Goal: Communication & Community: Answer question/provide support

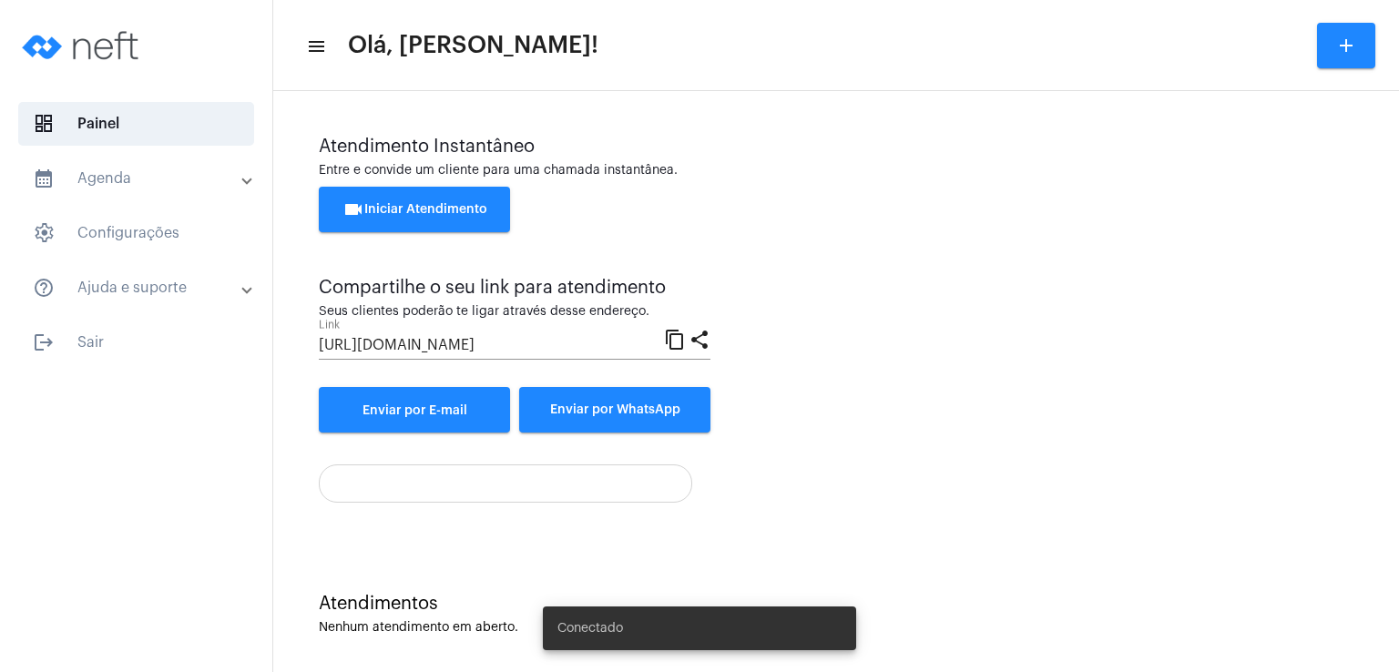
click at [435, 217] on button "videocam Iniciar Atendimento" at bounding box center [414, 210] width 191 height 46
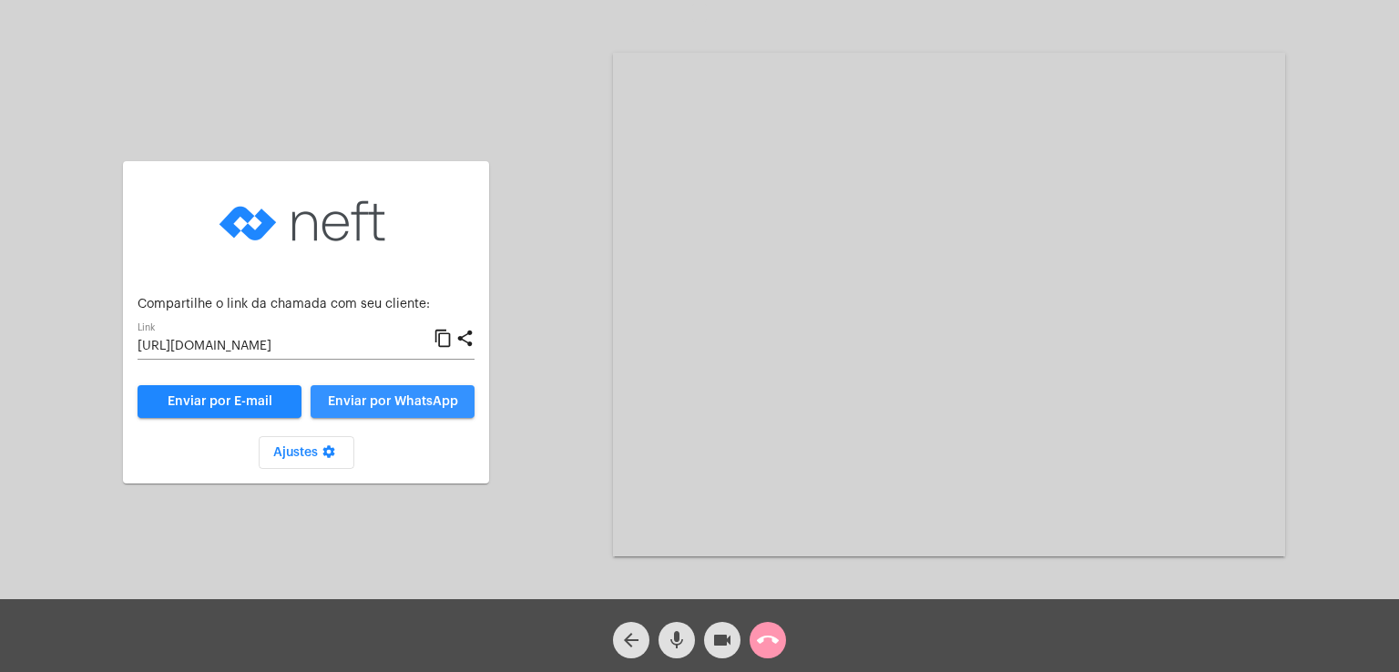
click at [350, 391] on button "Enviar por WhatsApp" at bounding box center [393, 401] width 164 height 33
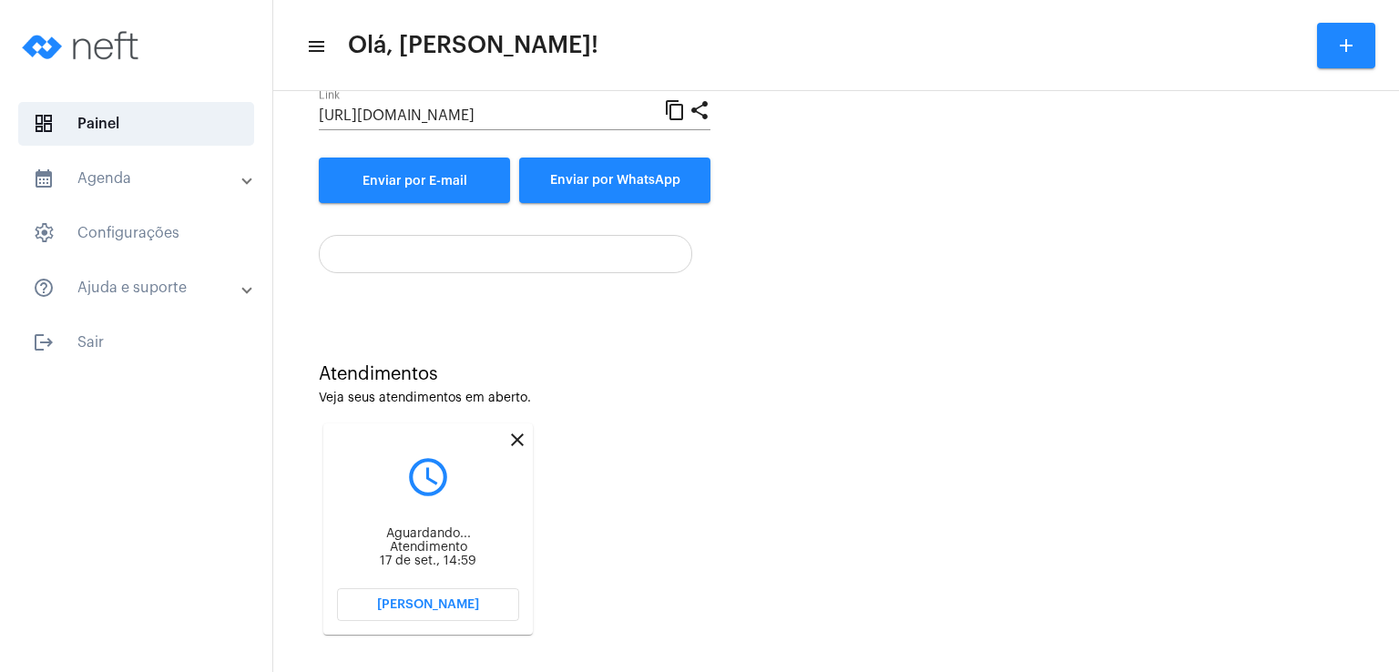
scroll to position [243, 0]
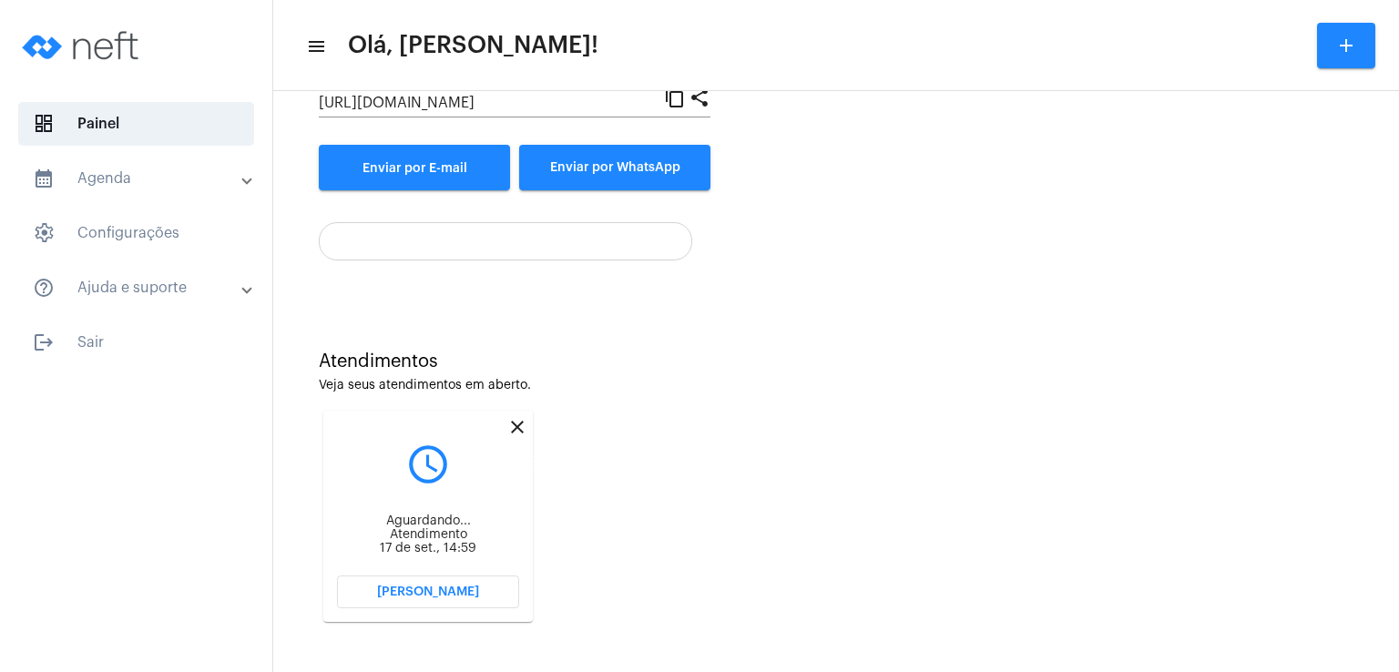
click at [519, 427] on mat-icon "close" at bounding box center [517, 427] width 22 height 22
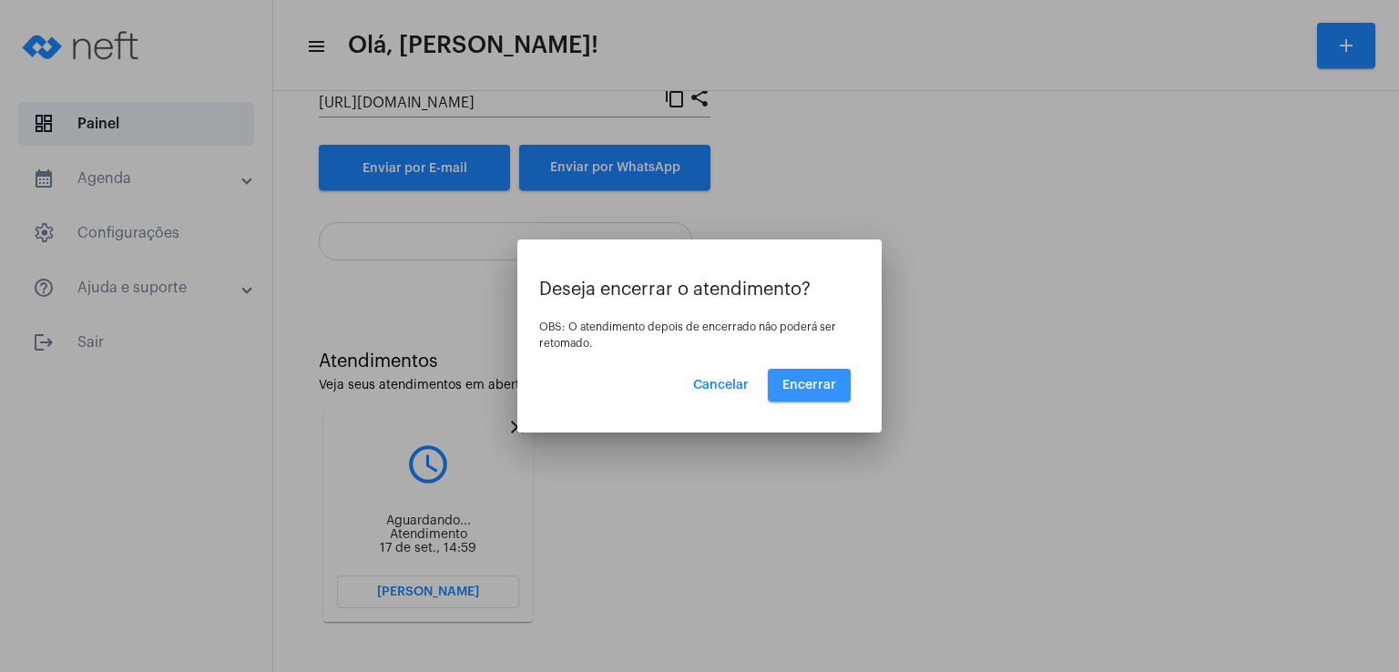
click at [830, 376] on button "Encerrar" at bounding box center [809, 385] width 83 height 33
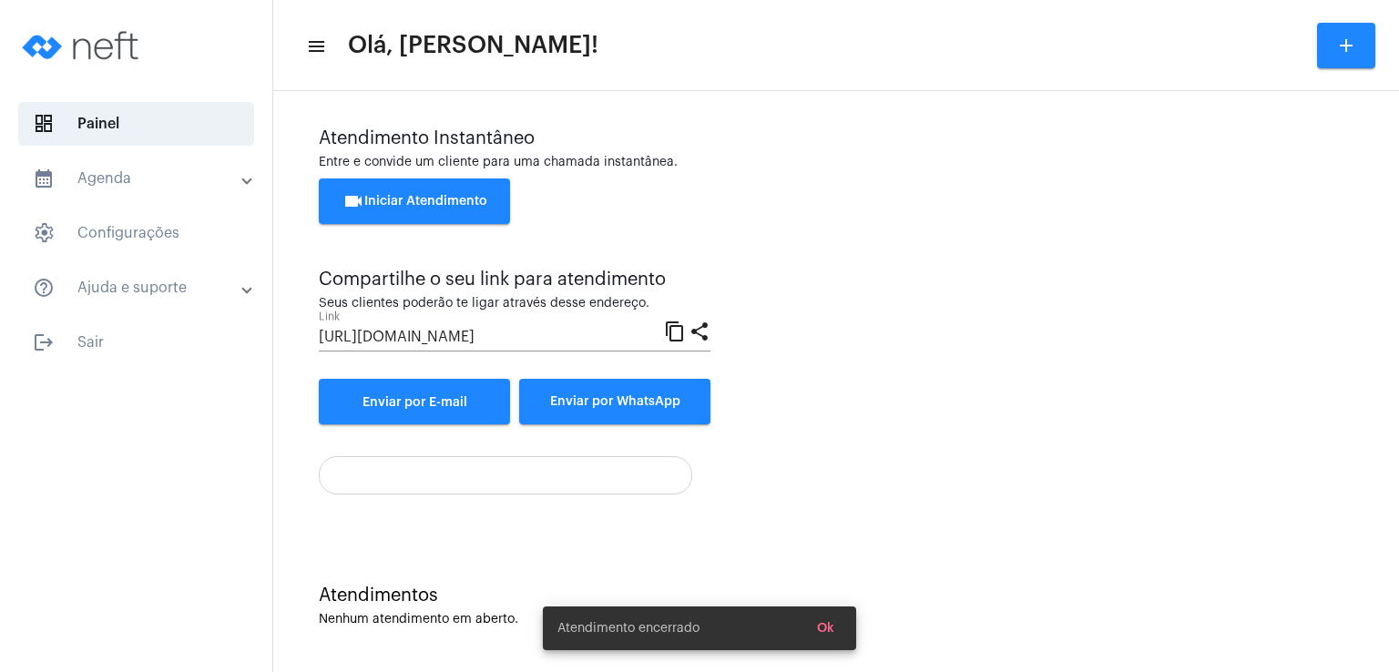
scroll to position [8, 0]
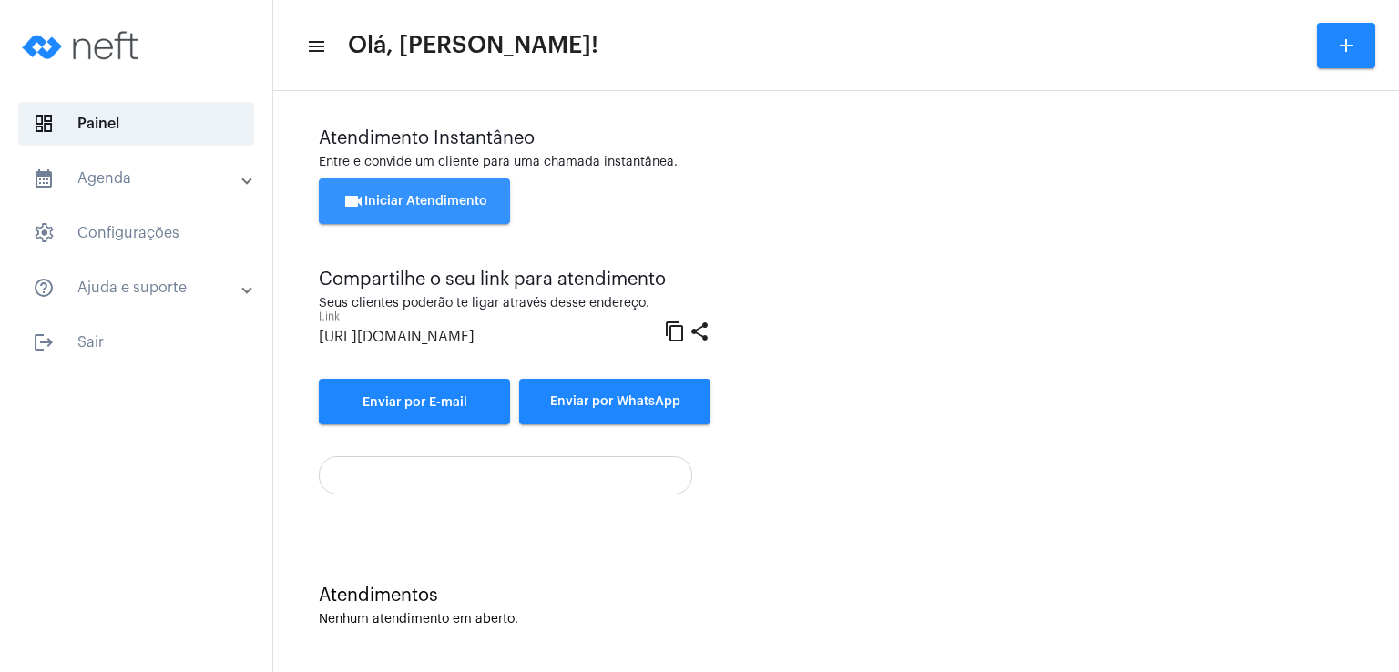
click at [420, 203] on span "videocam Iniciar Atendimento" at bounding box center [414, 201] width 145 height 13
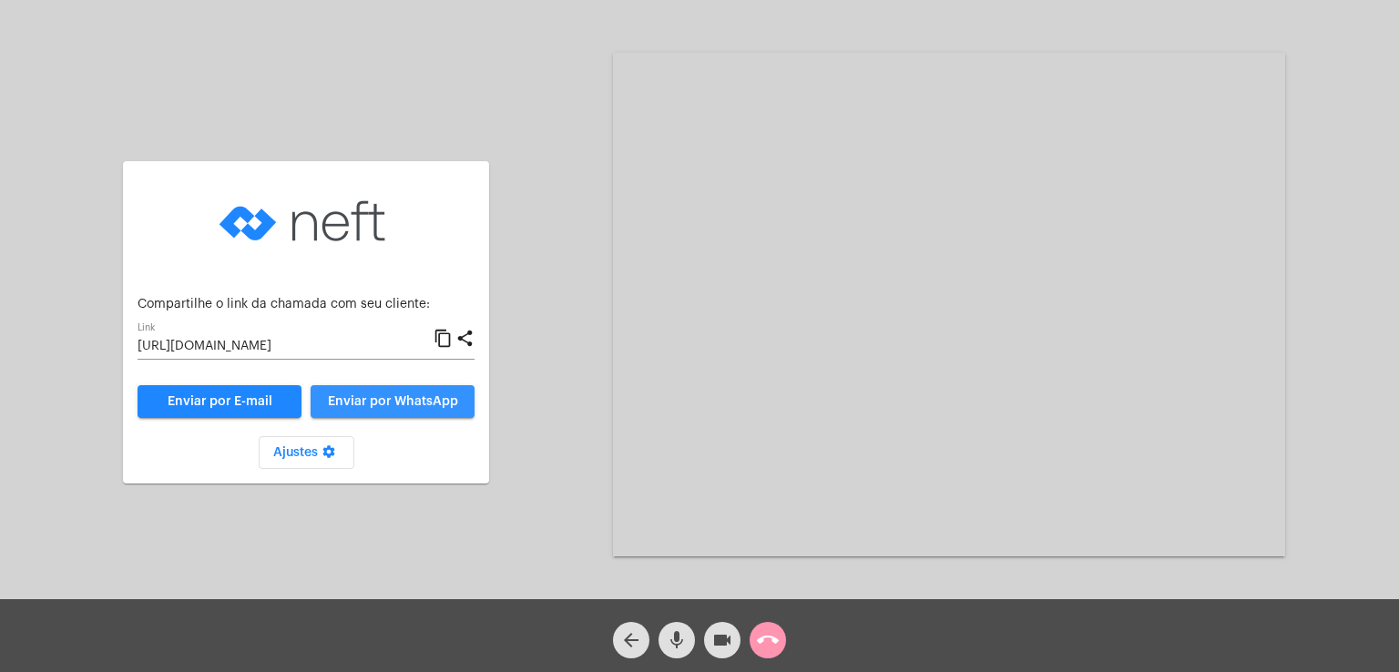
click at [361, 398] on span "Enviar por WhatsApp" at bounding box center [393, 401] width 130 height 13
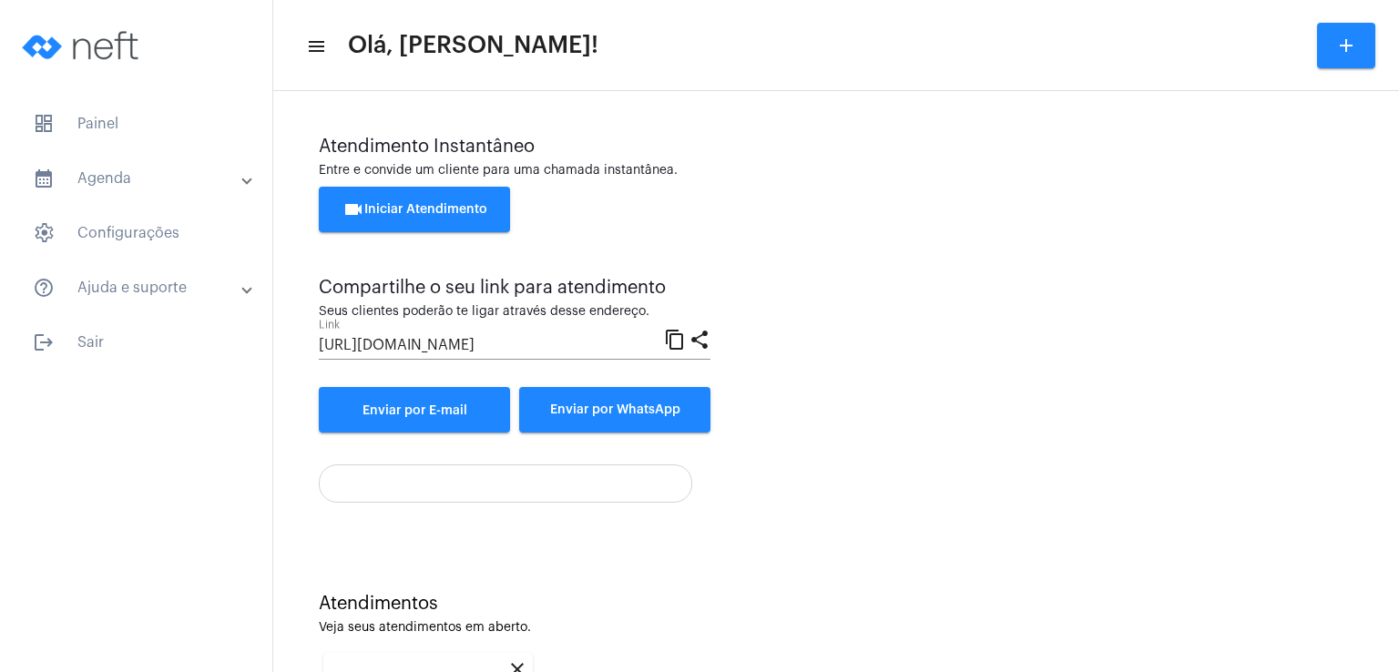
scroll to position [243, 0]
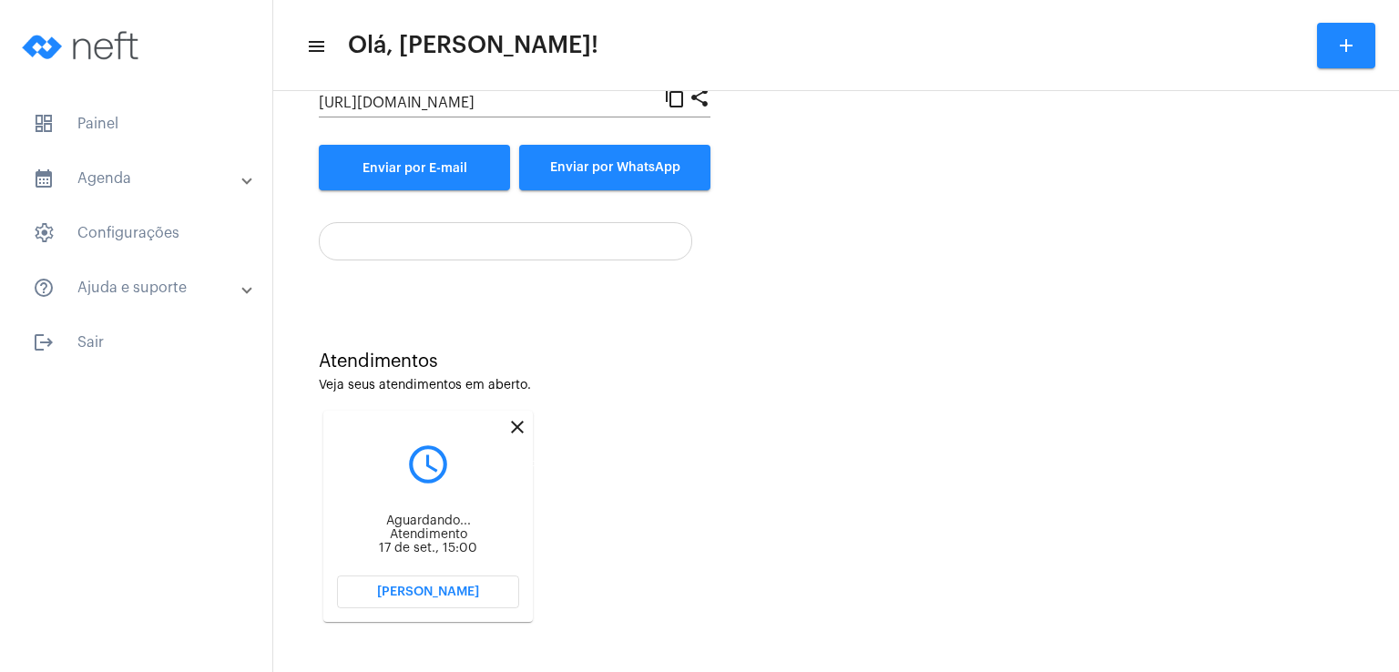
click at [512, 426] on mat-icon "close" at bounding box center [517, 427] width 22 height 22
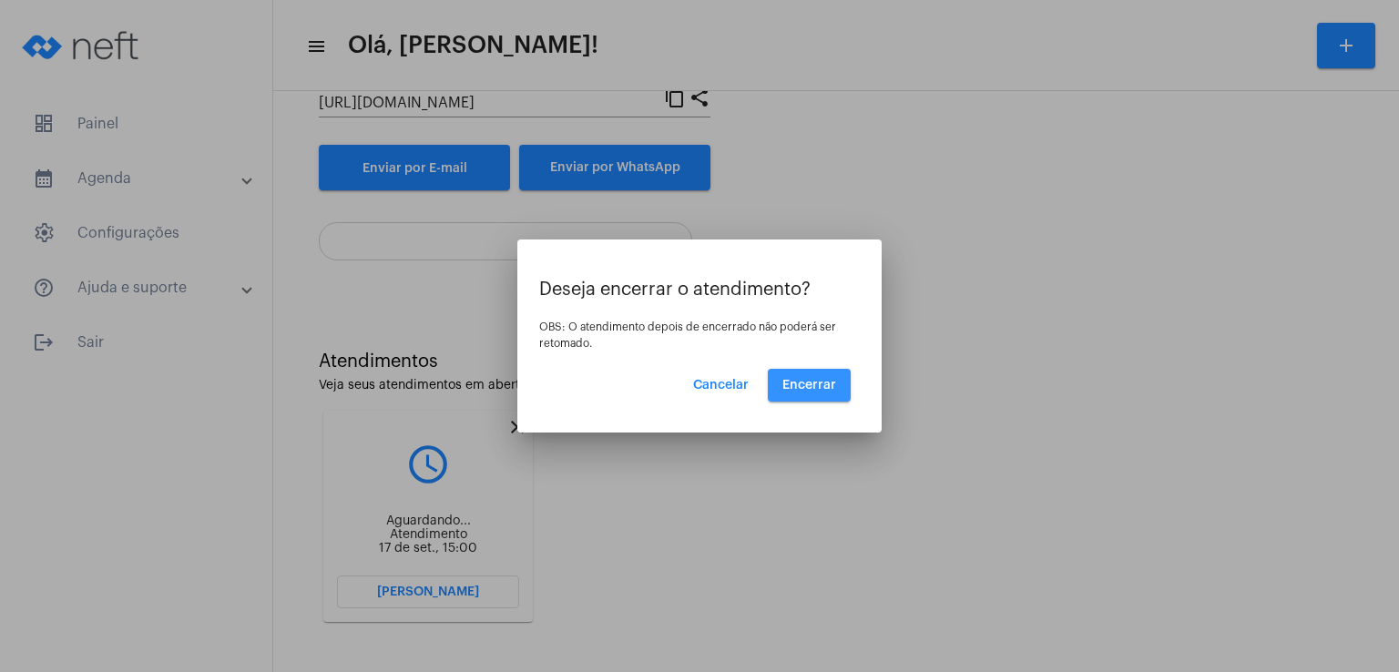
click at [827, 383] on span "Encerrar" at bounding box center [809, 385] width 54 height 13
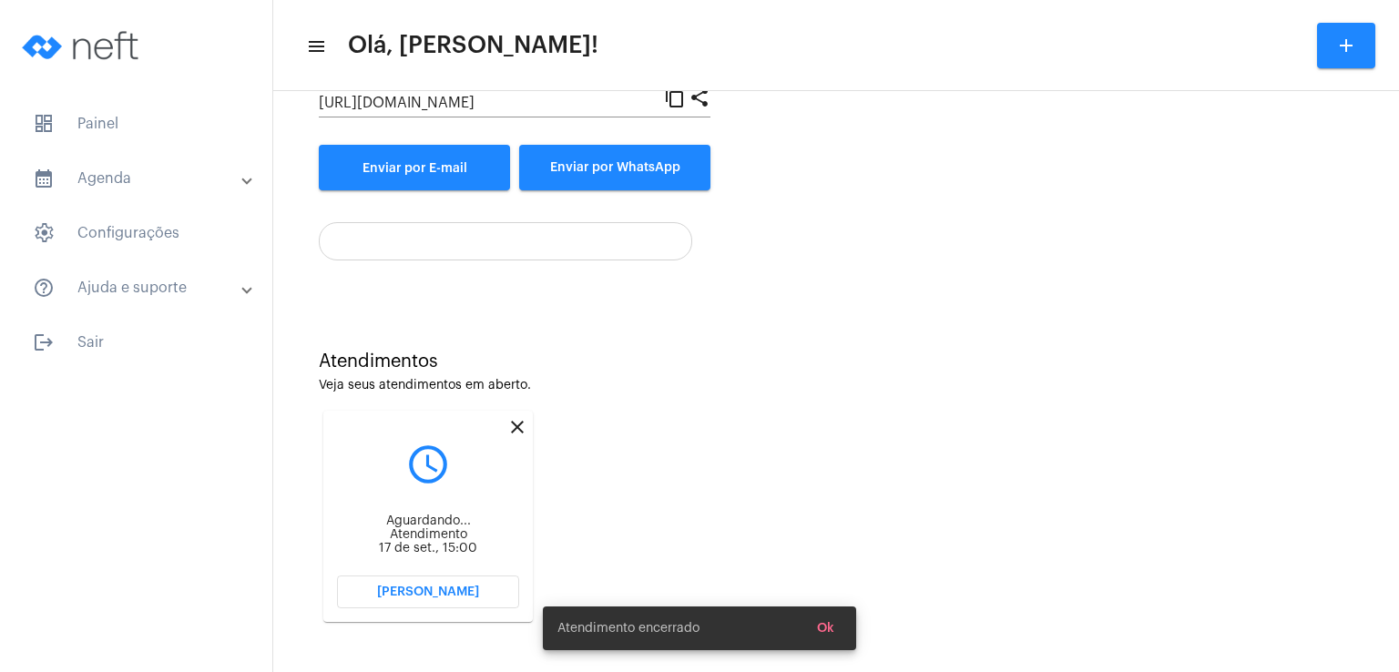
scroll to position [8, 0]
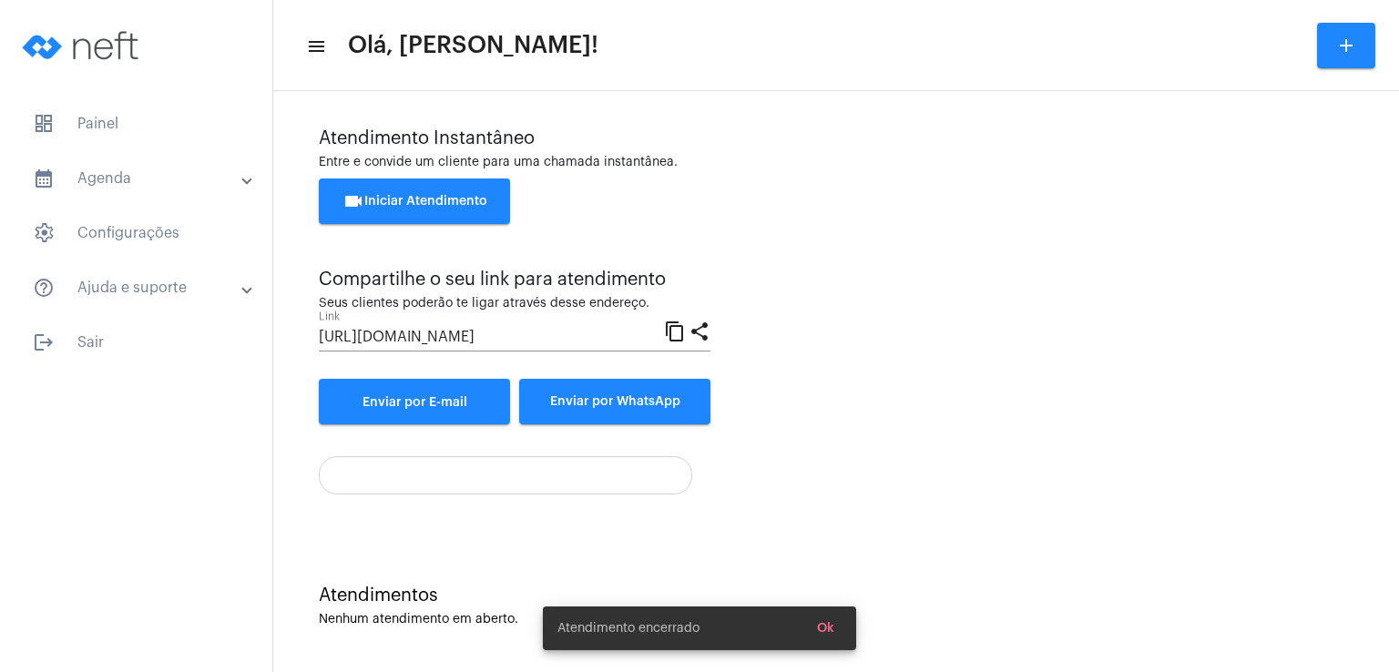
click at [455, 213] on button "videocam Iniciar Atendimento" at bounding box center [414, 202] width 191 height 46
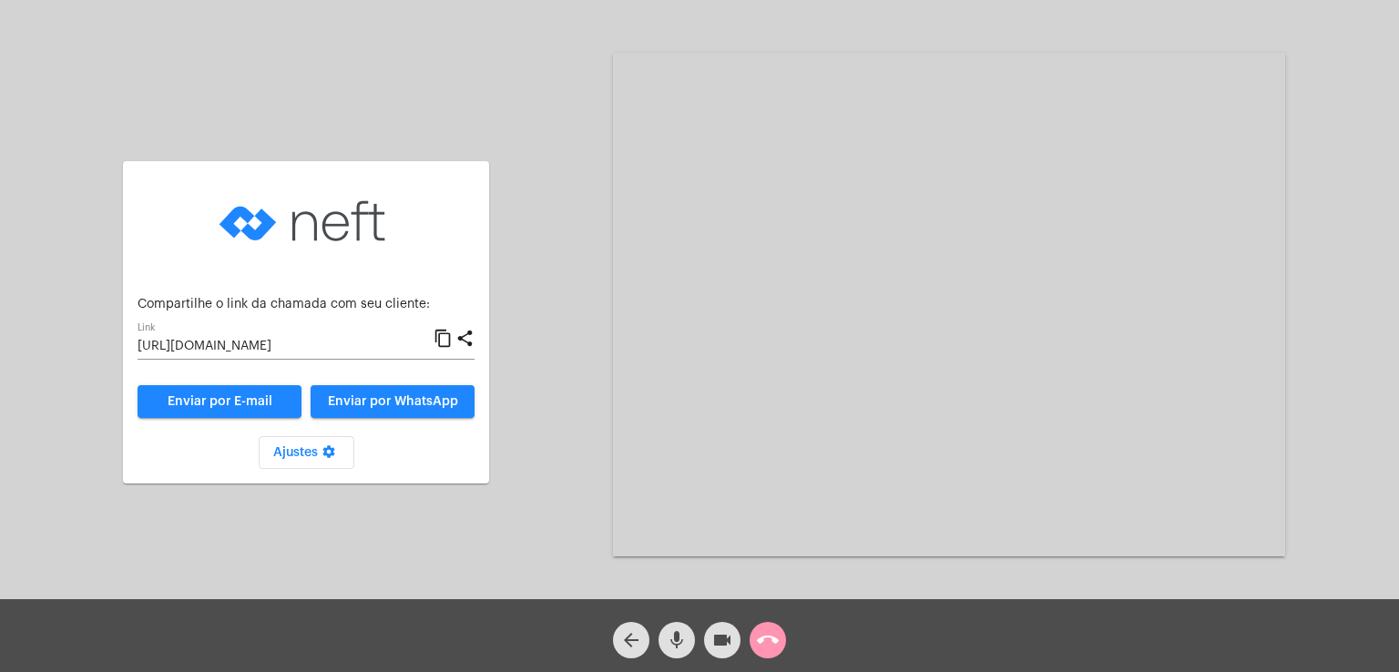
click at [419, 402] on span "Enviar por WhatsApp" at bounding box center [393, 401] width 130 height 13
